Goal: Transaction & Acquisition: Obtain resource

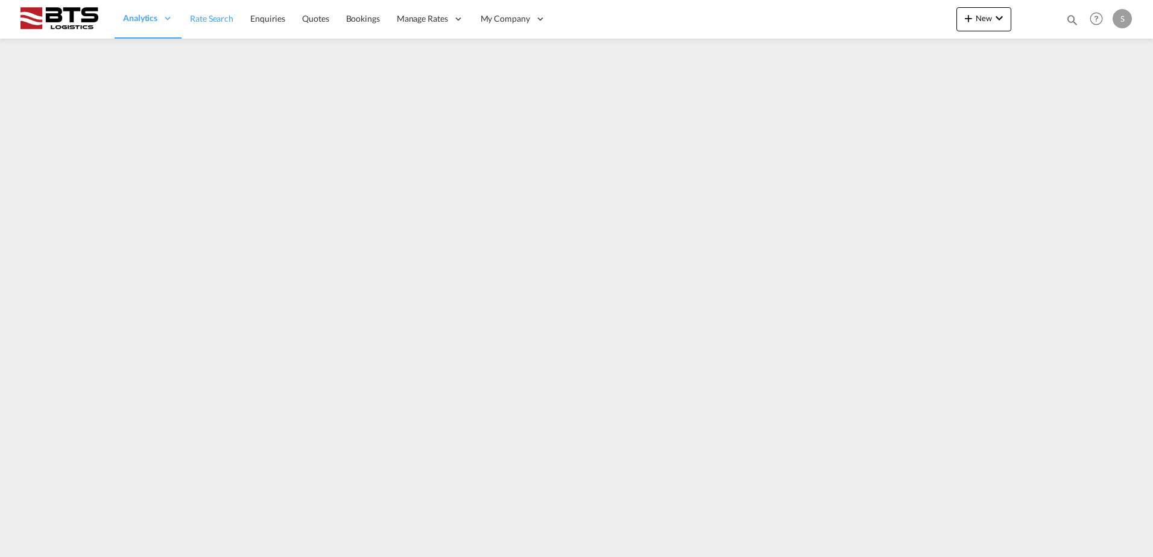
click at [215, 23] on span "Rate Search" at bounding box center [211, 18] width 43 height 10
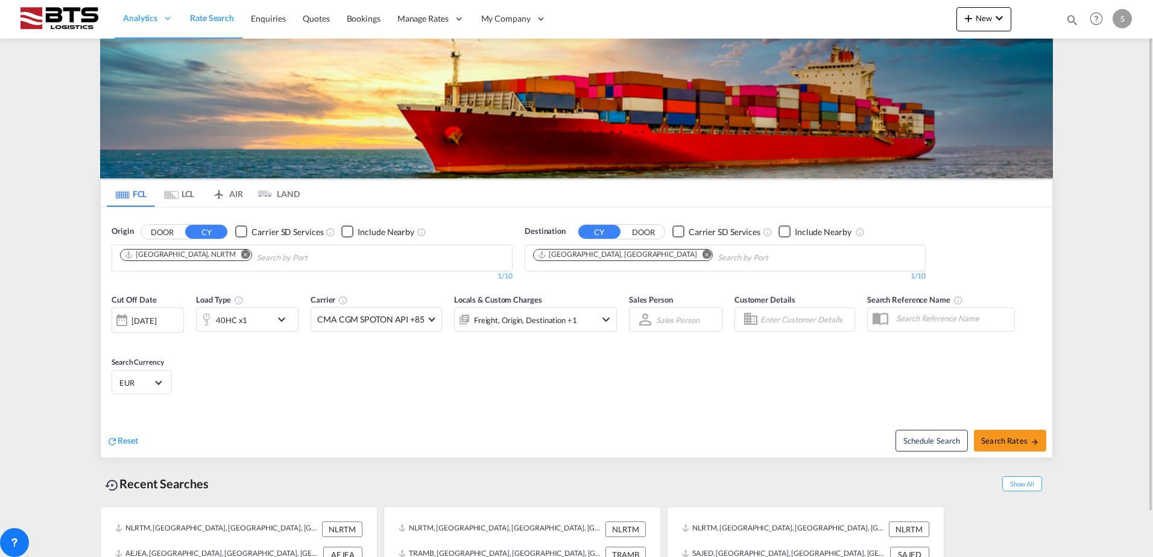
click at [703, 255] on md-icon "Remove" at bounding box center [707, 254] width 9 height 9
click at [586, 256] on input "Chips input." at bounding box center [590, 257] width 115 height 19
click at [577, 256] on body "Analytics Reports Dashboard Rate Search Enquiries Quotes Bookings" at bounding box center [576, 278] width 1153 height 557
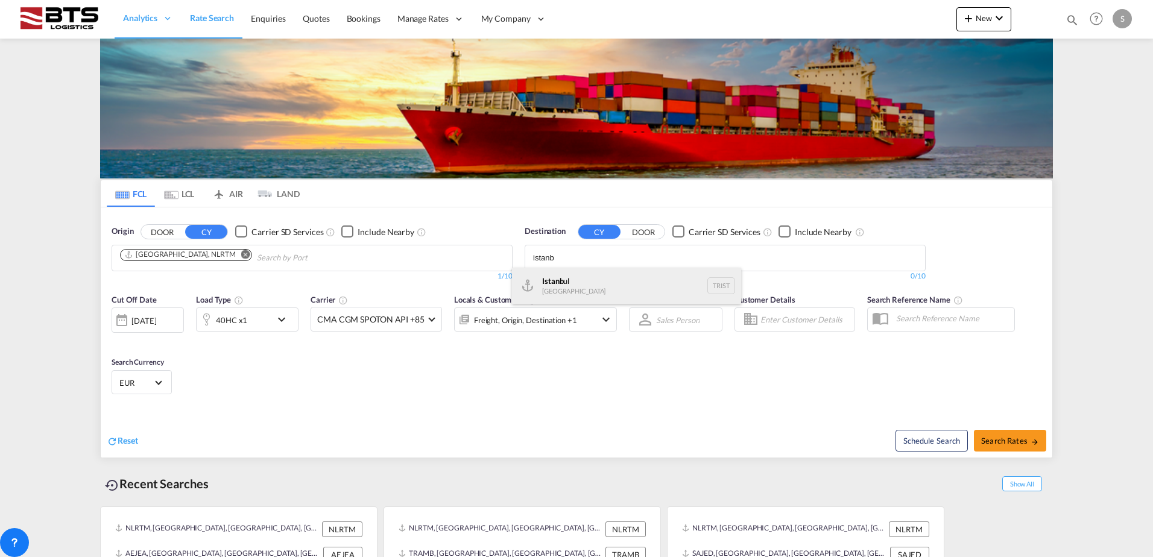
type input "istanb"
click at [557, 284] on div "Istanb ul Turkey TRIST" at bounding box center [626, 286] width 229 height 36
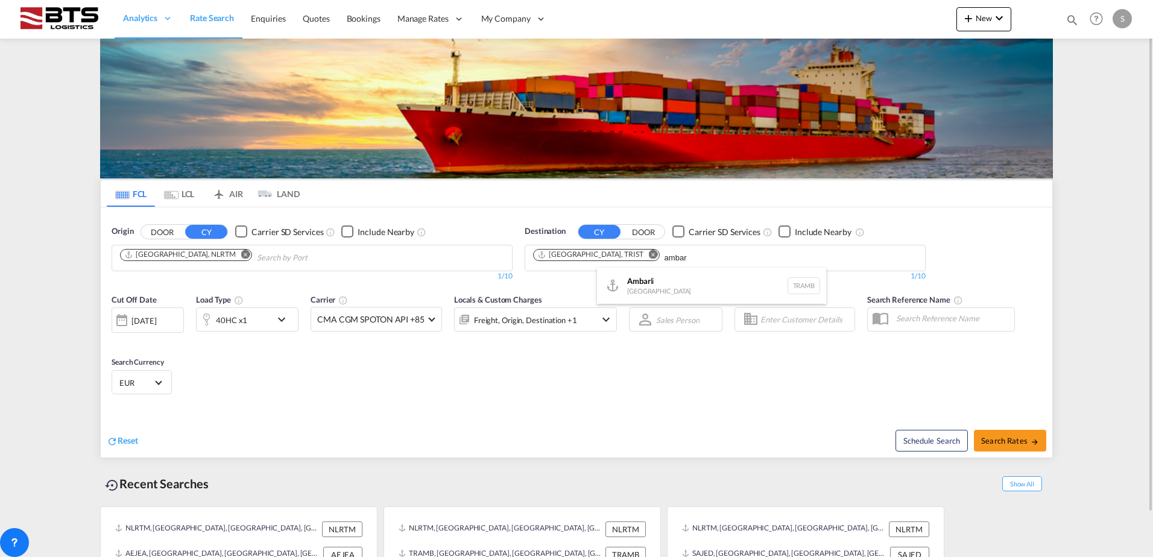
type input "ambar"
click at [642, 279] on div "[PERSON_NAME] [GEOGRAPHIC_DATA] TRAMB" at bounding box center [711, 286] width 229 height 36
click at [491, 407] on div "Reset Schedule Search Search Rates" at bounding box center [577, 431] width 952 height 52
click at [144, 327] on div "[DATE]" at bounding box center [148, 320] width 72 height 25
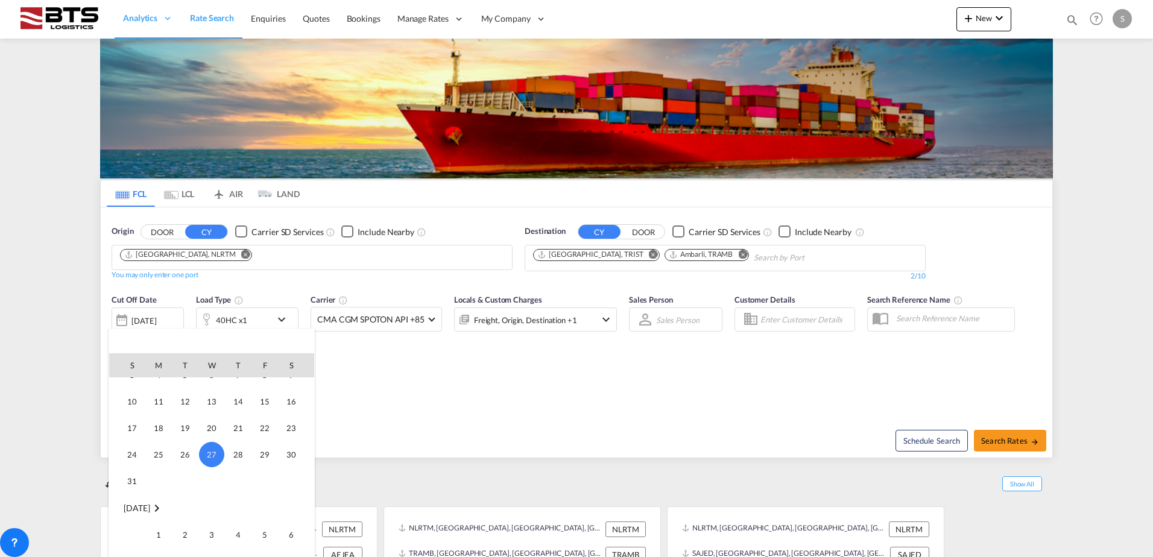
scroll to position [540, 0]
drag, startPoint x: 156, startPoint y: 510, endPoint x: 162, endPoint y: 505, distance: 7.3
click at [156, 510] on span "1" at bounding box center [159, 517] width 24 height 24
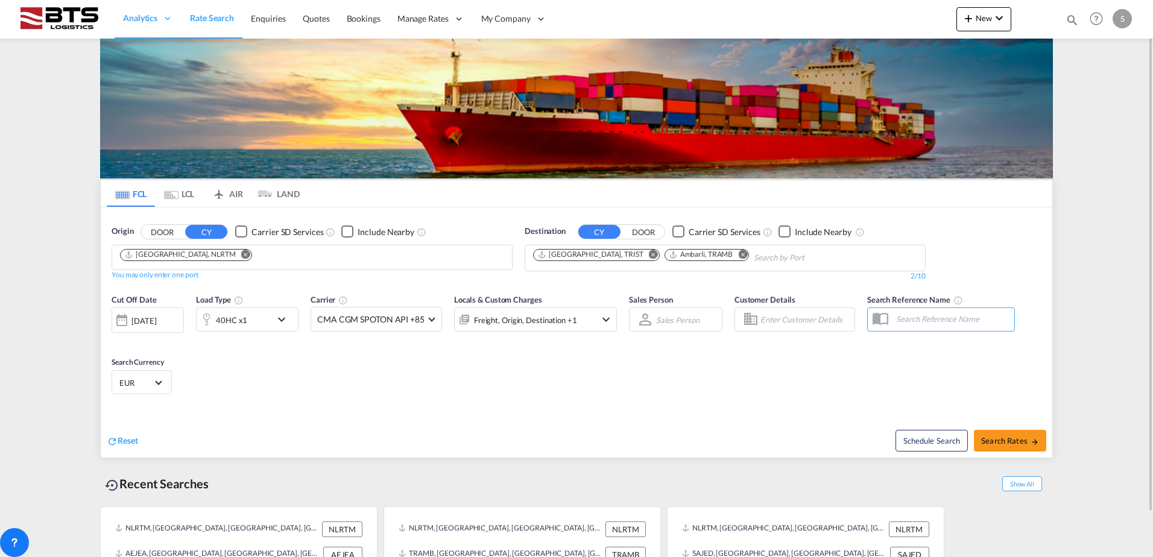
drag, startPoint x: 339, startPoint y: 416, endPoint x: 309, endPoint y: 358, distance: 65.5
click at [339, 413] on div "Reset Schedule Search Search Rates" at bounding box center [577, 431] width 952 height 52
click at [277, 317] on md-icon "icon-chevron-down" at bounding box center [284, 319] width 21 height 14
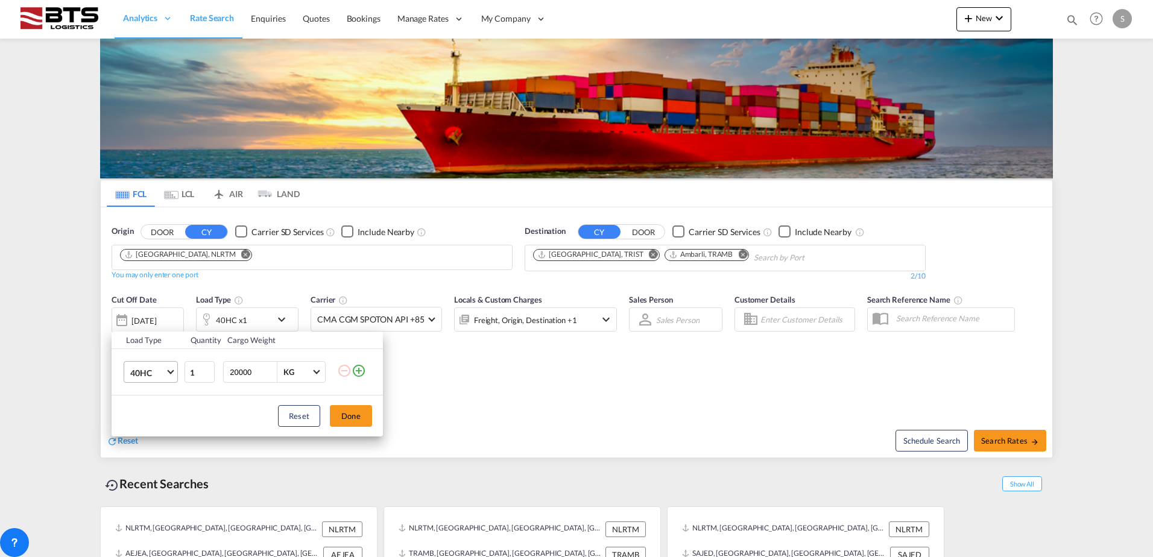
click at [169, 368] on span "Choose: \a40HC" at bounding box center [170, 371] width 7 height 7
click at [143, 318] on div "20GP" at bounding box center [140, 315] width 21 height 12
click at [357, 419] on button "Done" at bounding box center [351, 416] width 42 height 22
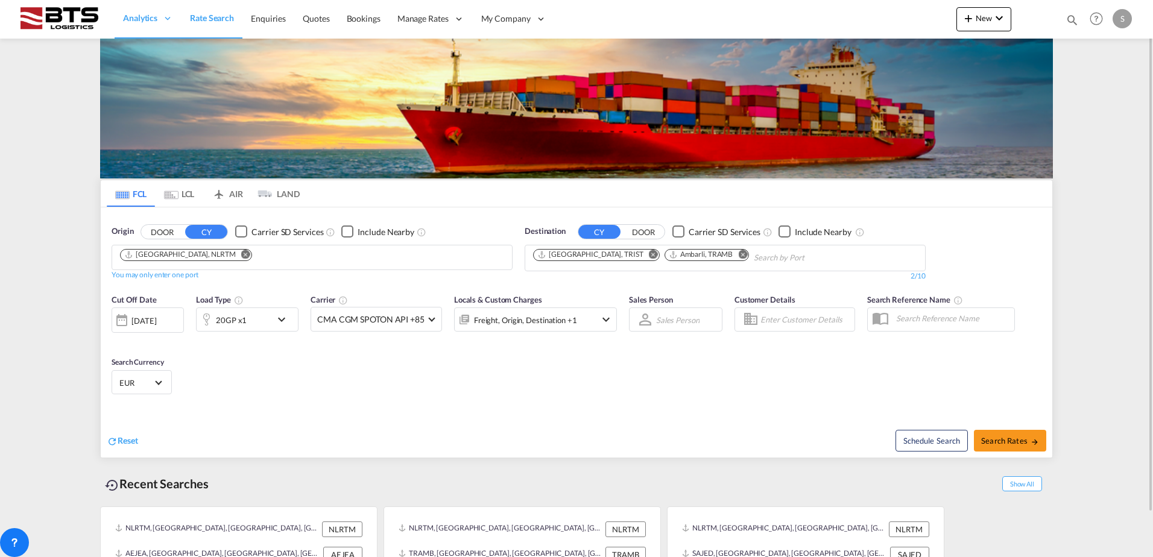
click at [605, 375] on div "Cut Off Date [DATE] [DATE] Load Type 20GP x1 Carrier CMA CGM SPOTON API +85 Onl…" at bounding box center [577, 347] width 952 height 118
click at [993, 443] on span "Search Rates" at bounding box center [1010, 441] width 58 height 10
type input "NLRTM to TRIST,TRAMB / [DATE]"
